Goal: Find specific page/section: Find specific page/section

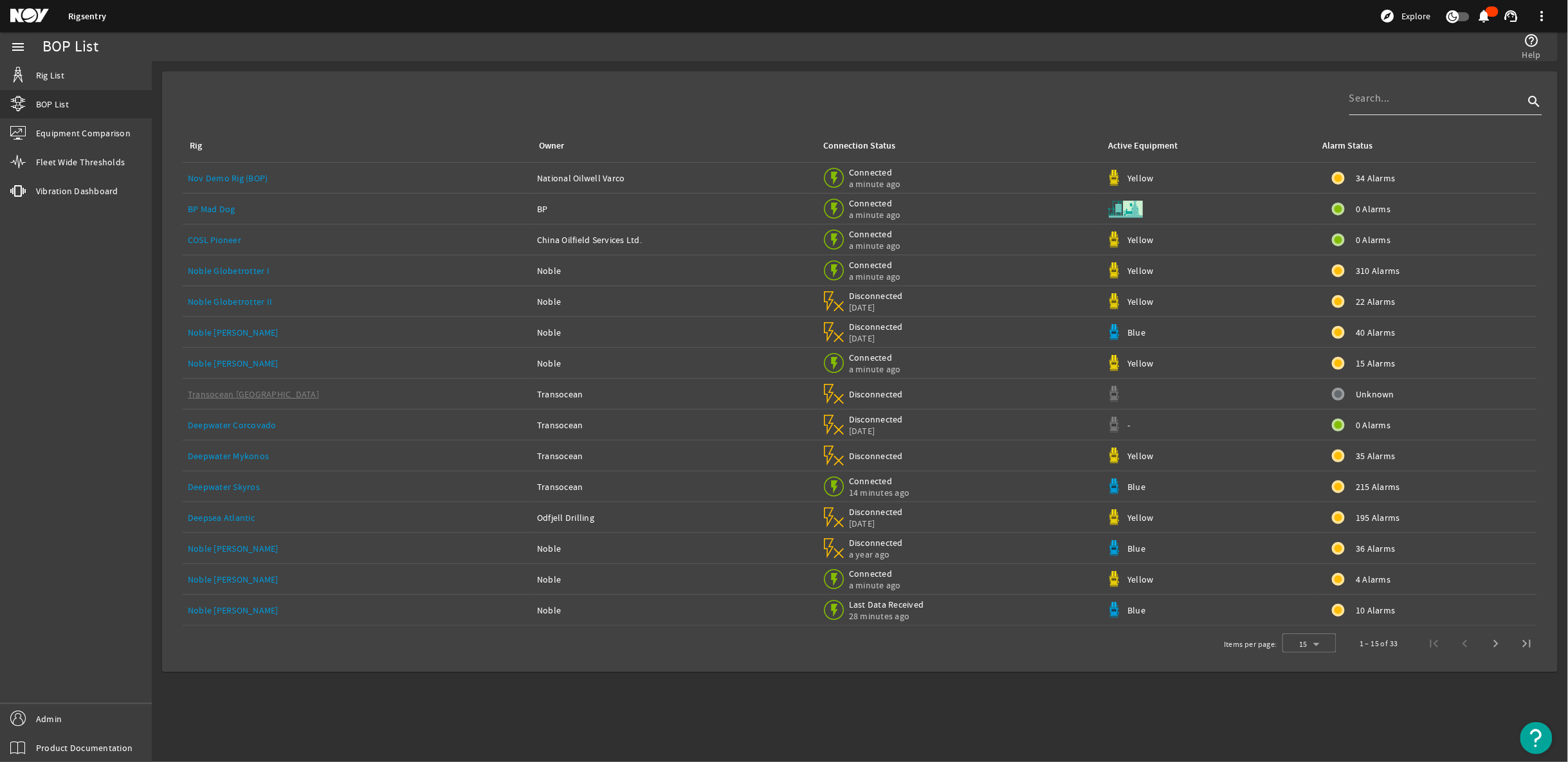
click at [1447, 101] on input at bounding box center [1436, 99] width 175 height 16
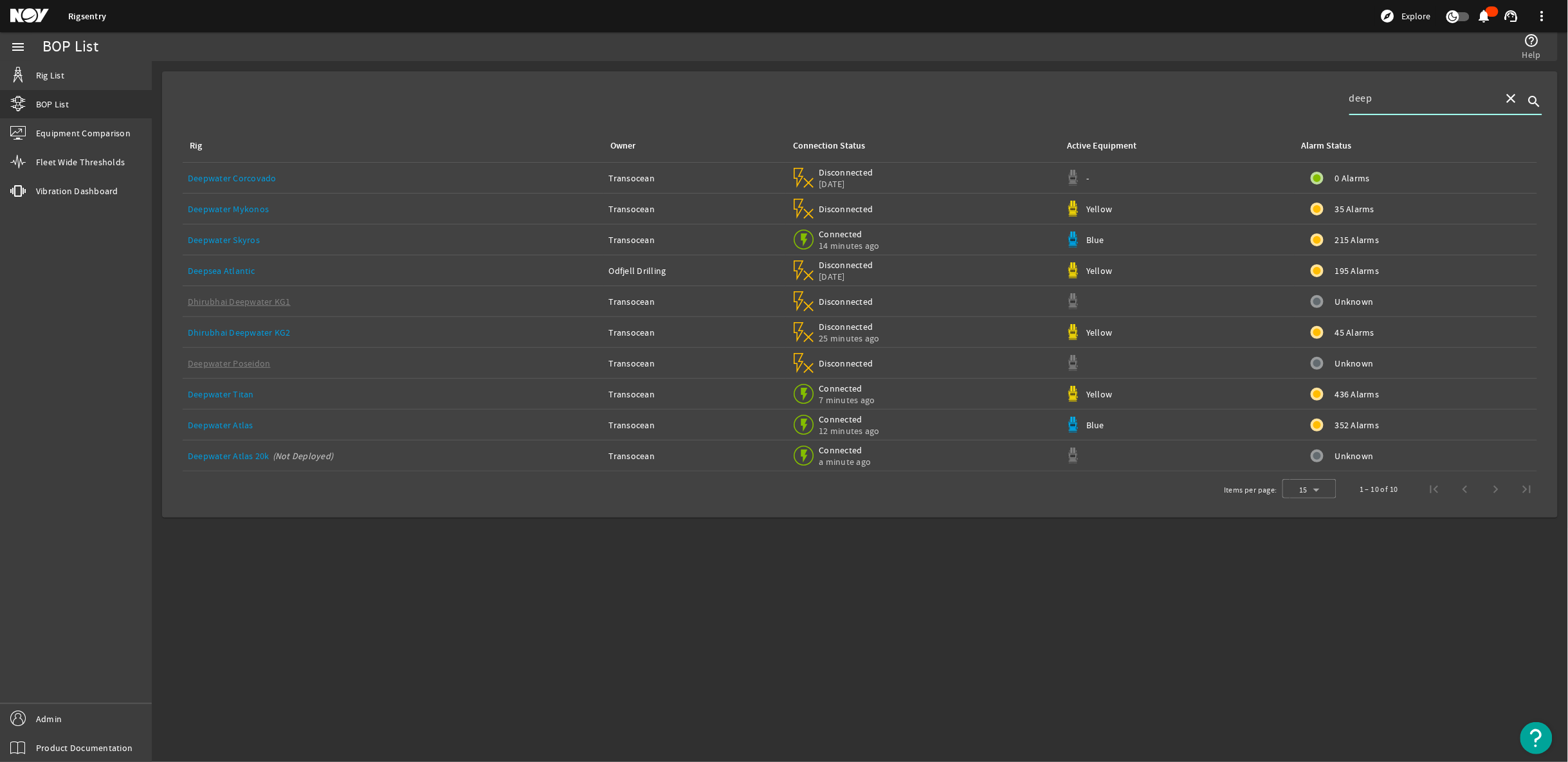
type input "deep"
click at [1511, 101] on mat-icon "close" at bounding box center [1512, 99] width 16 height 16
